Goal: Task Accomplishment & Management: Complete application form

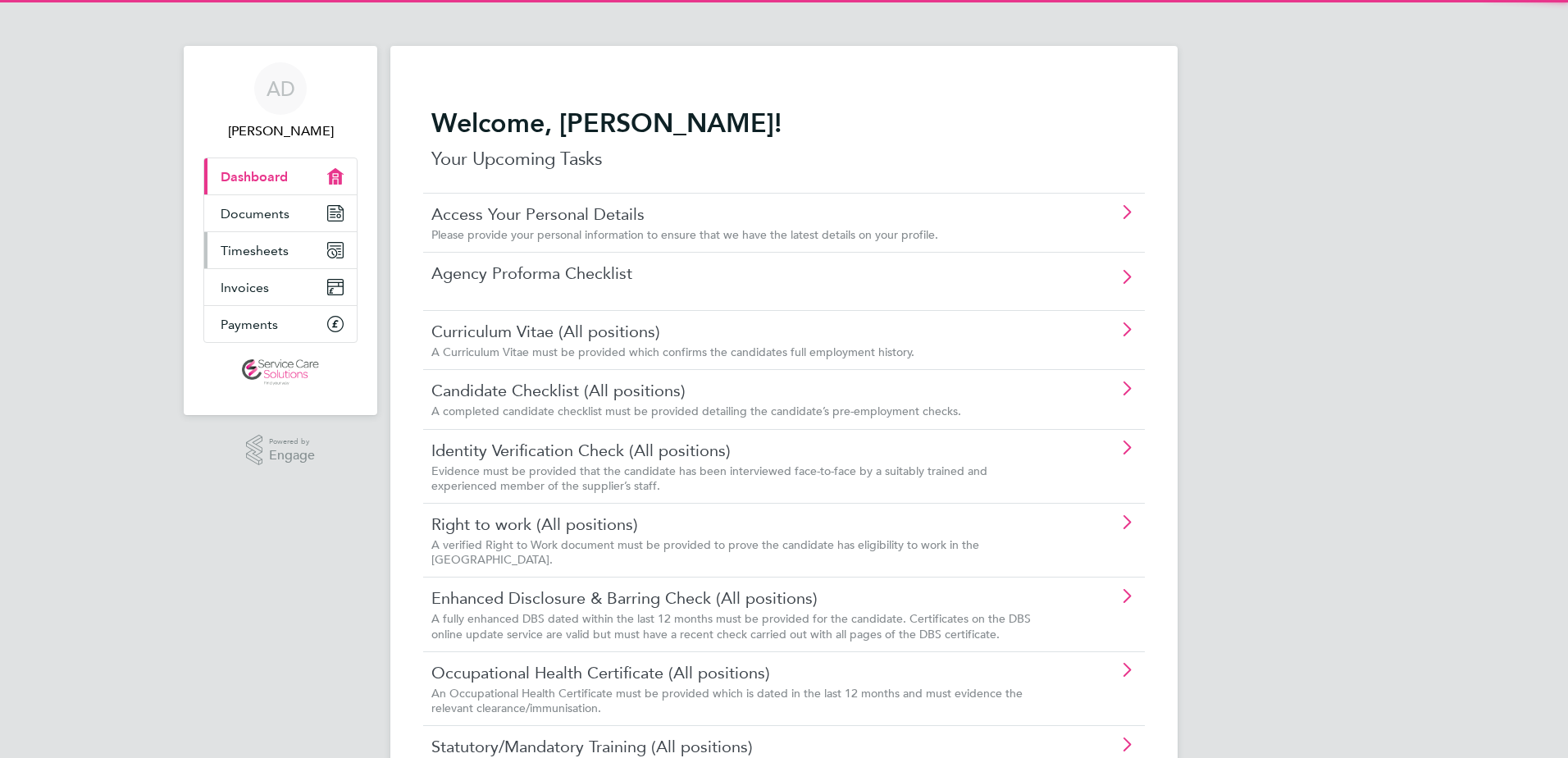
click at [254, 236] on link "Timesheets" at bounding box center [280, 250] width 153 height 36
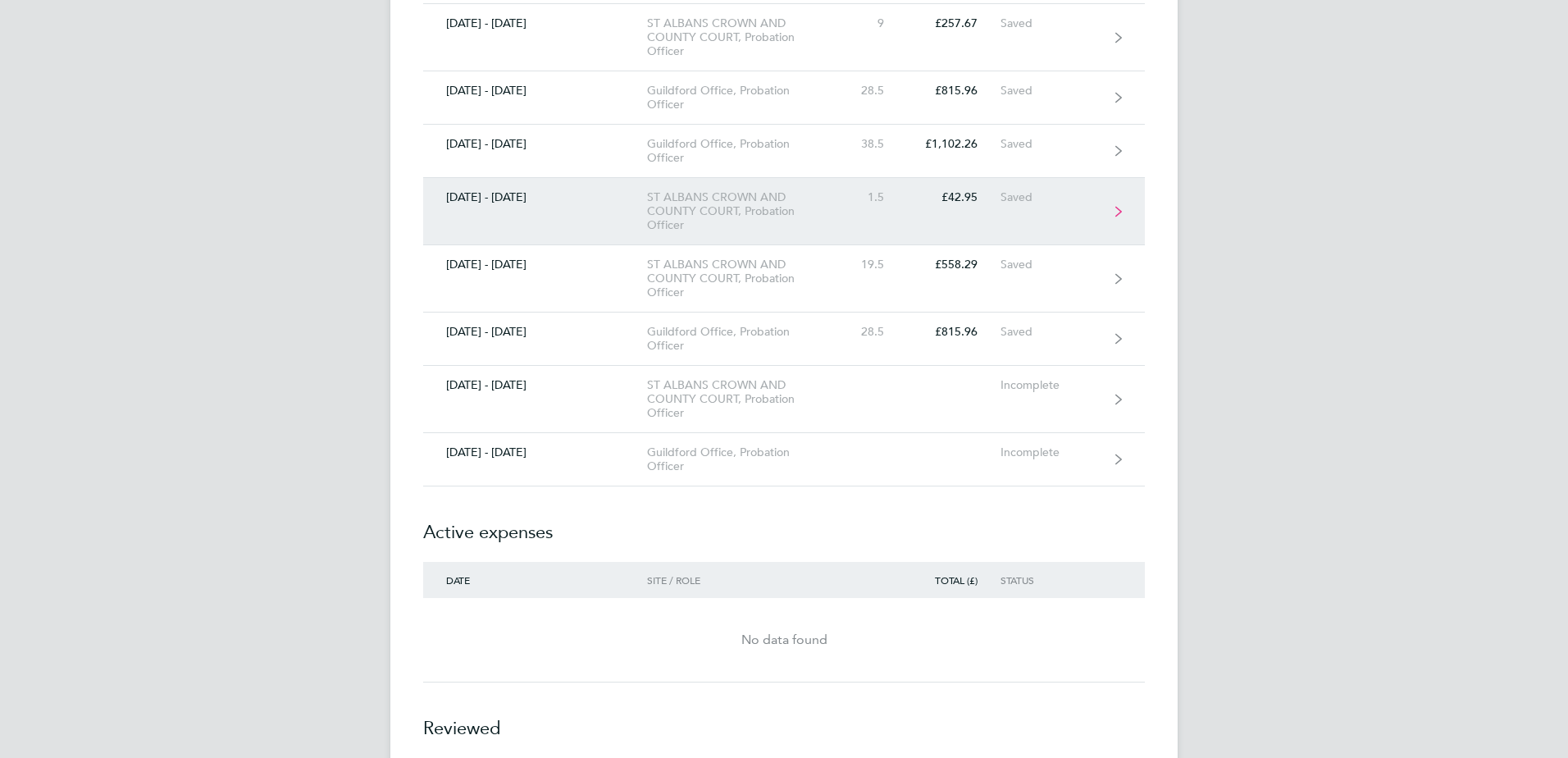
scroll to position [533, 0]
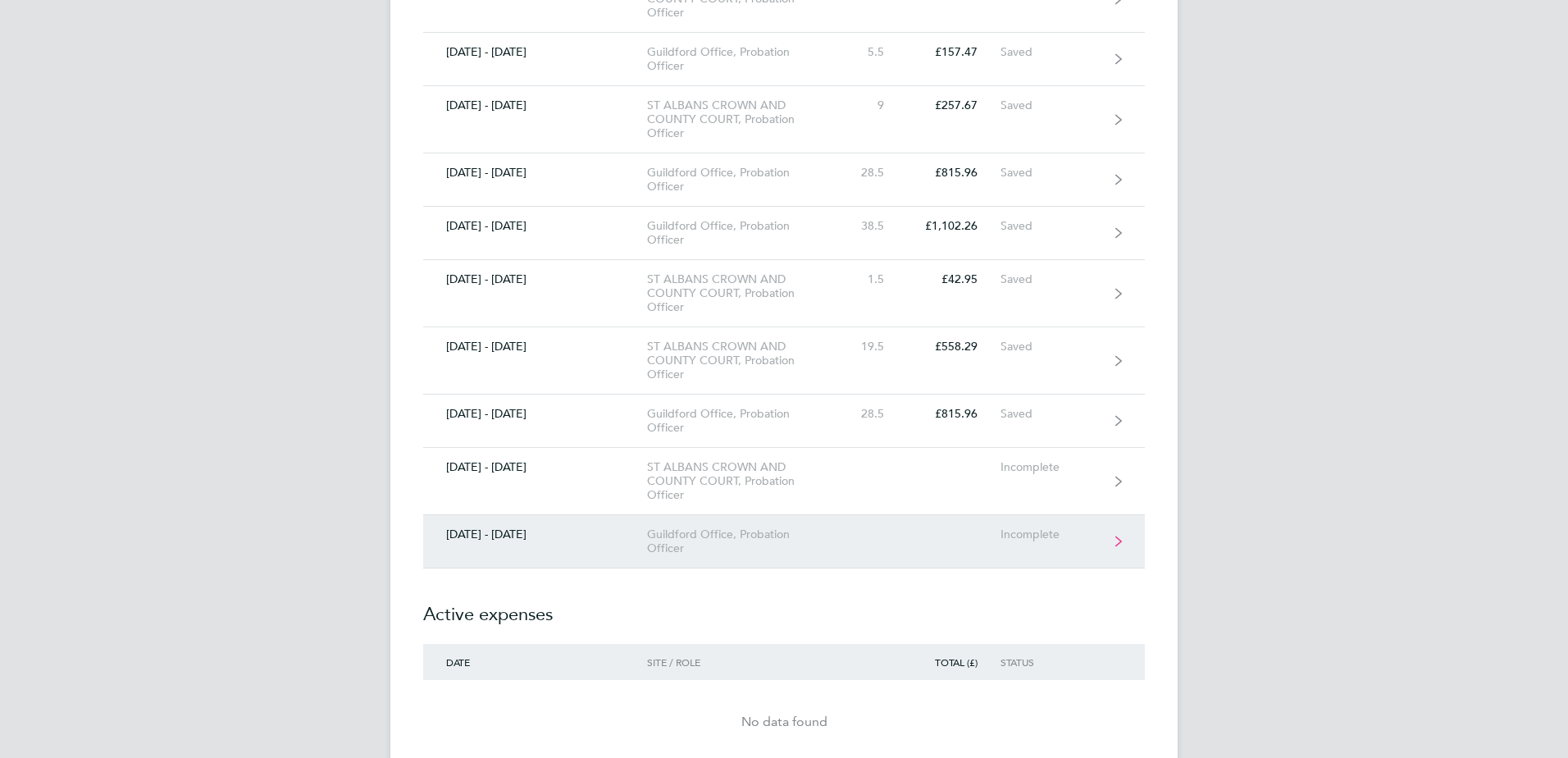
click at [533, 542] on link "[DATE] - [DATE] Guildford Office, Probation Officer Incomplete" at bounding box center [784, 541] width 722 height 53
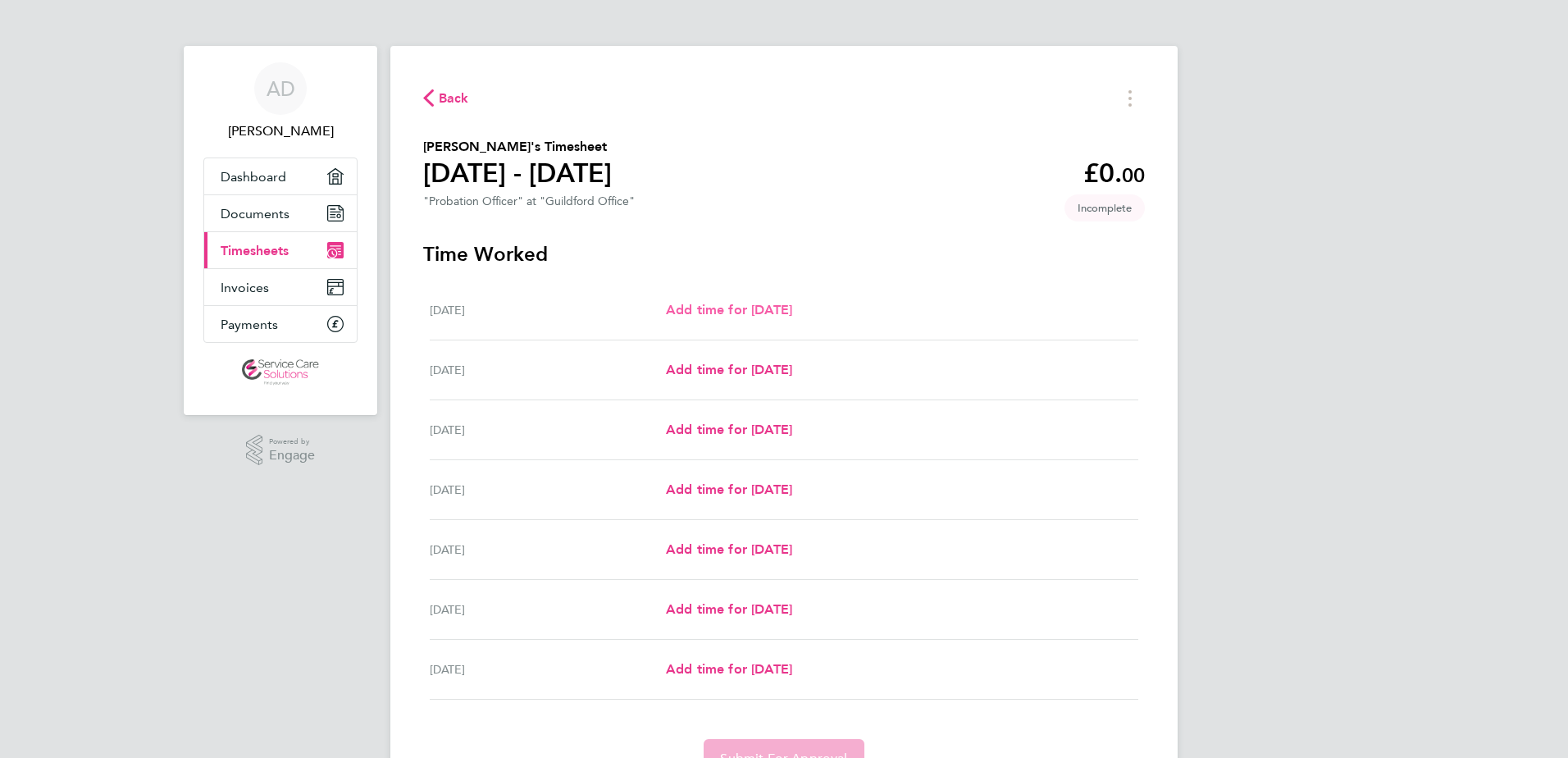
click at [771, 304] on span "Add time for [DATE]" at bounding box center [729, 310] width 126 height 16
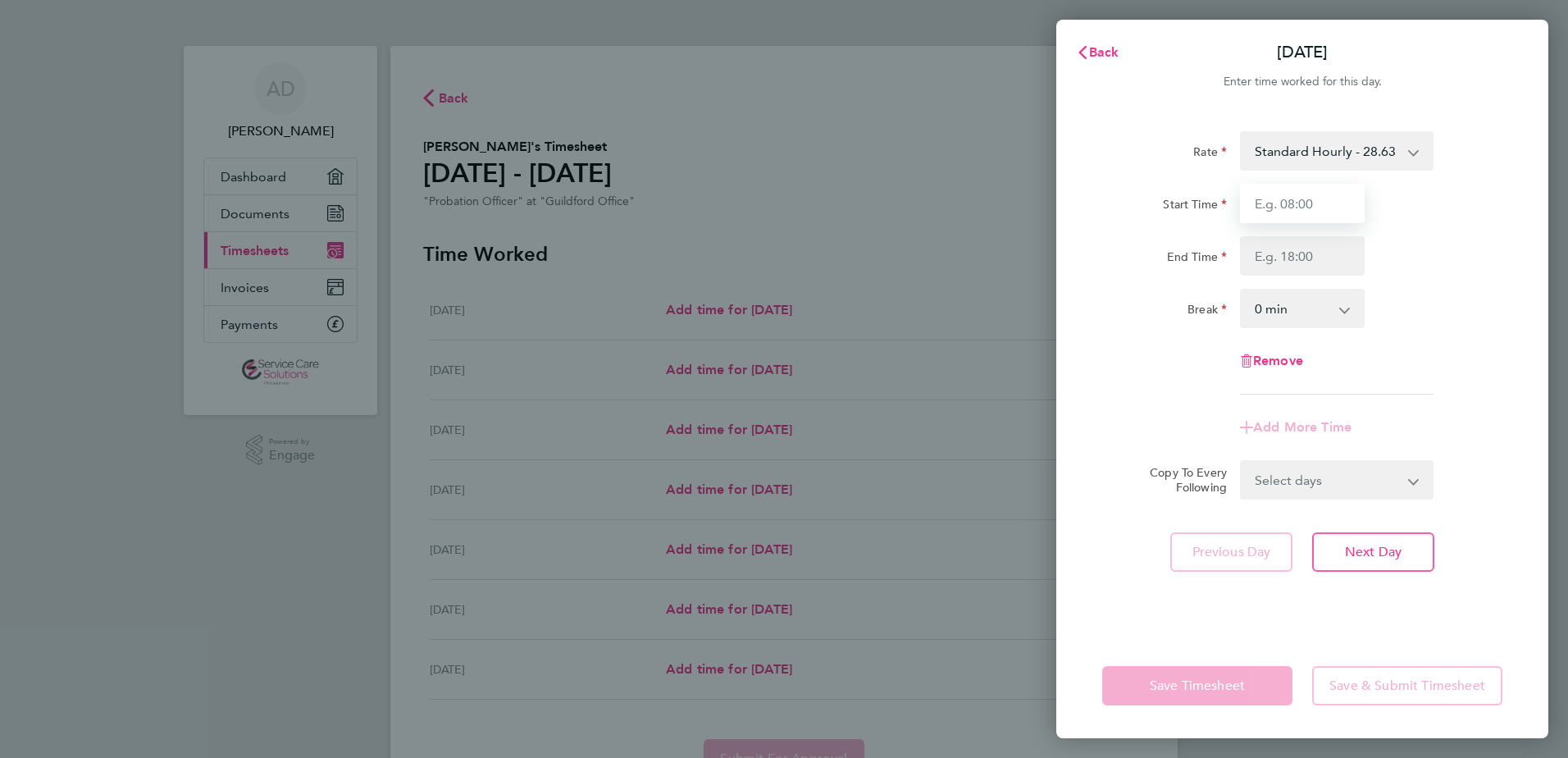
click at [1274, 203] on input "Start Time" at bounding box center [1302, 203] width 125 height 39
type input "09:30"
click at [1283, 264] on input "End Time" at bounding box center [1302, 255] width 125 height 39
type input "16:00"
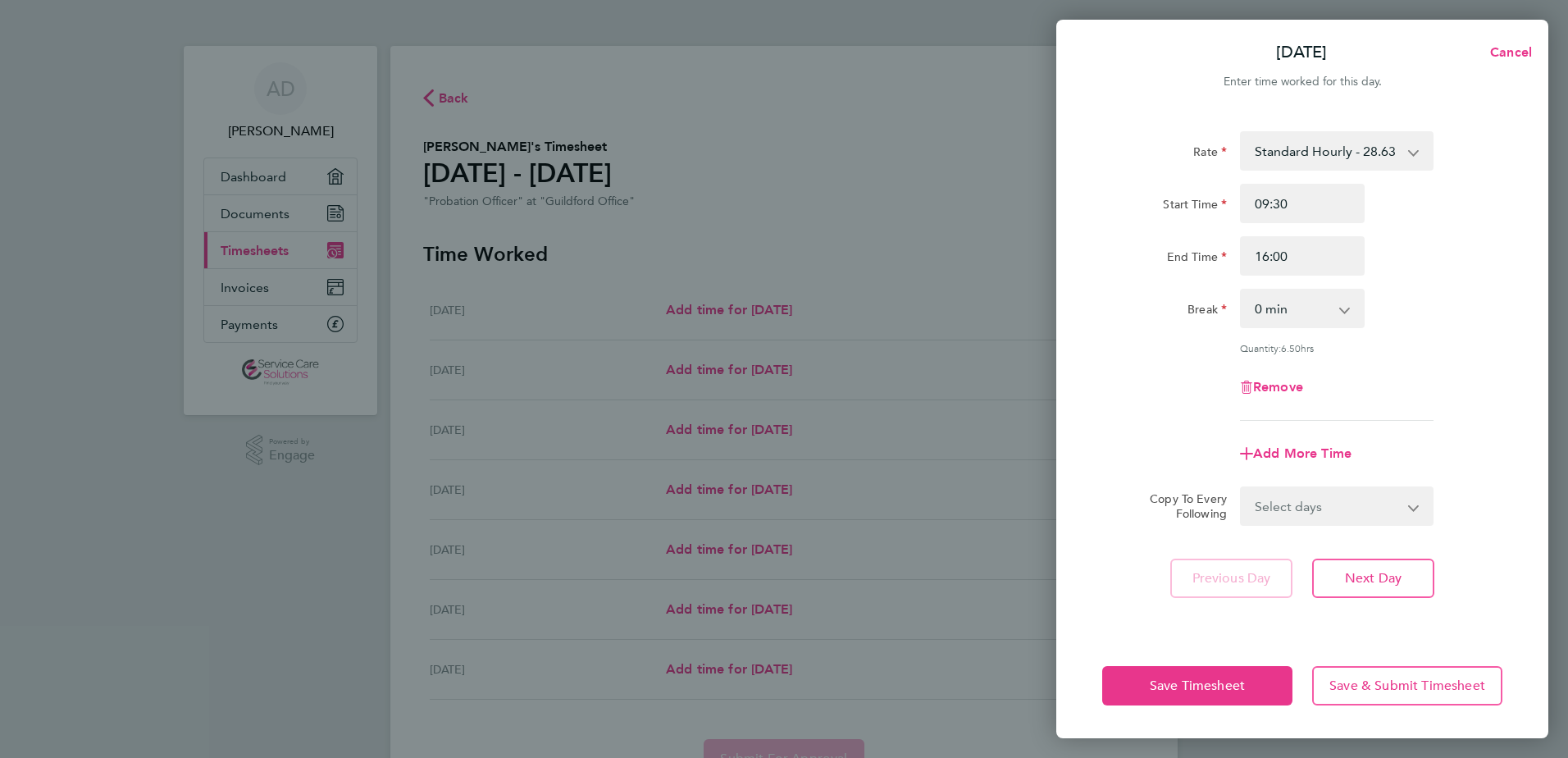
click at [1162, 306] on div "Break" at bounding box center [1164, 305] width 125 height 33
click at [1132, 702] on button "Save Timesheet" at bounding box center [1197, 685] width 190 height 39
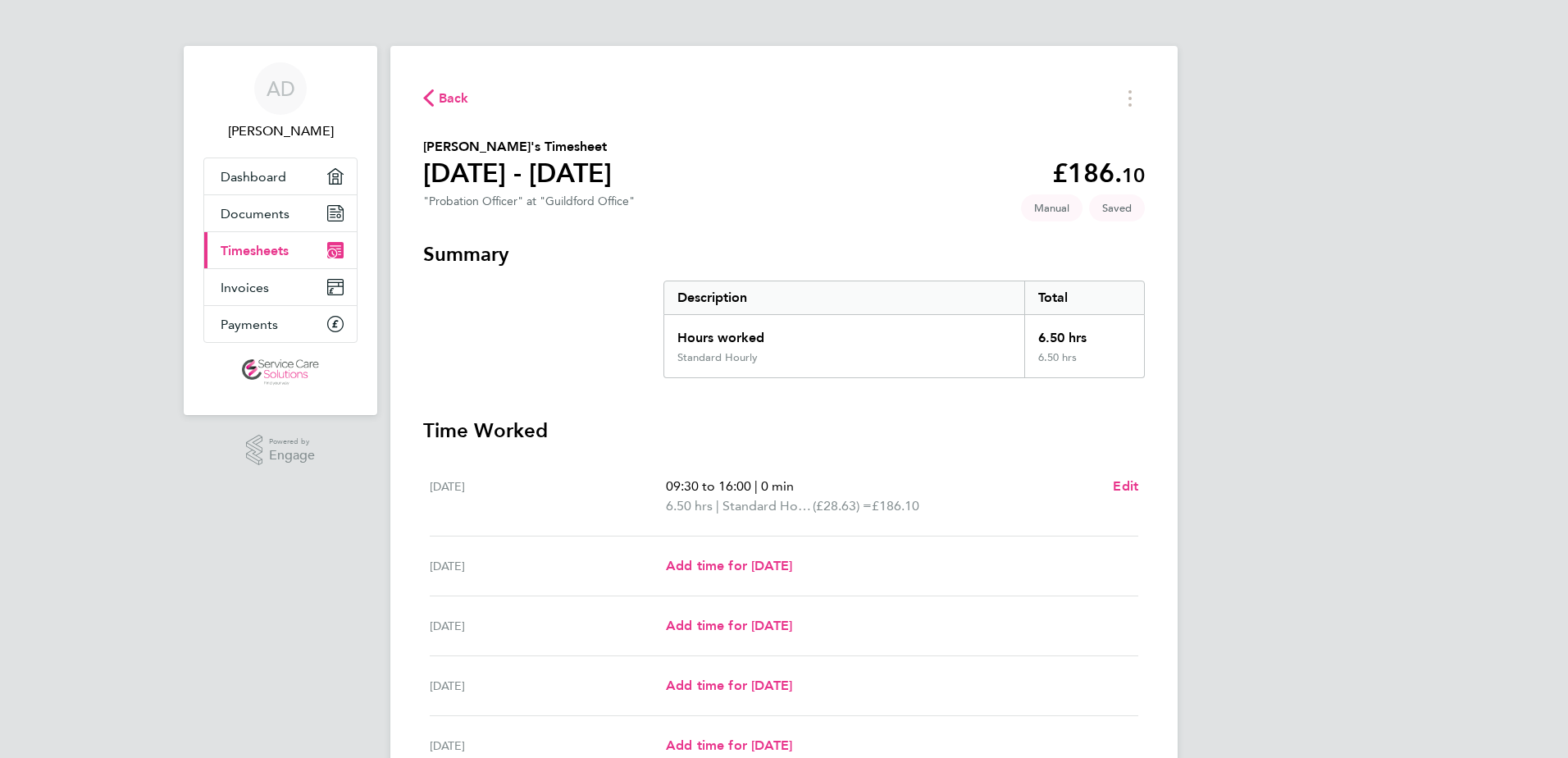
click at [445, 107] on span "Back" at bounding box center [454, 99] width 30 height 20
